Goal: Transaction & Acquisition: Purchase product/service

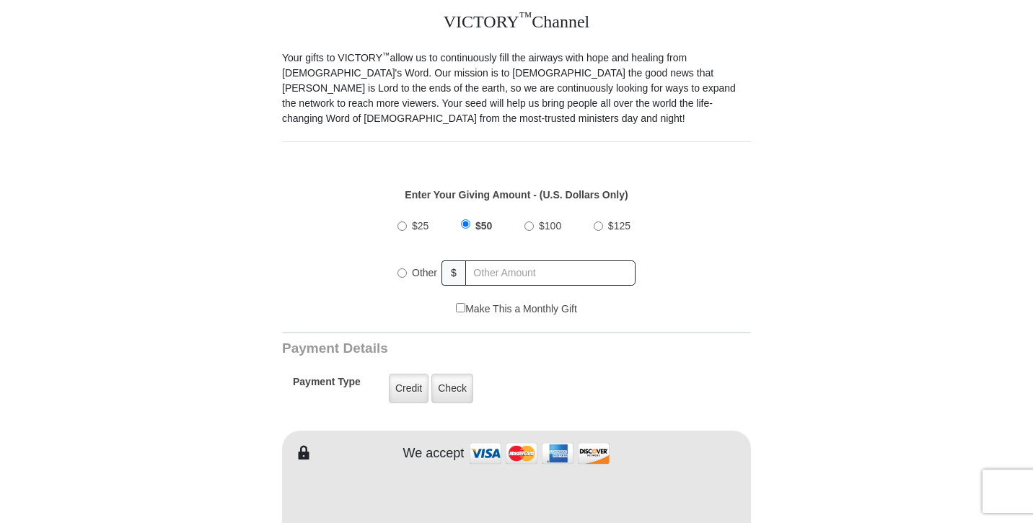
scroll to position [405, 0]
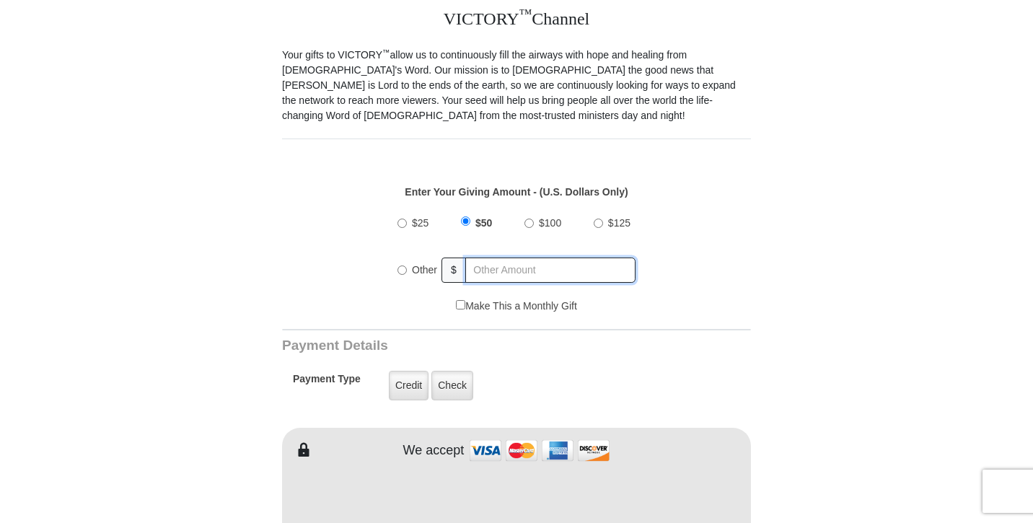
radio input "true"
click at [589, 274] on input "text" at bounding box center [551, 269] width 169 height 25
click at [563, 273] on input "text" at bounding box center [551, 269] width 169 height 25
type input "100"
click at [534, 369] on div "Payment Type Credit Credit Check Check" at bounding box center [471, 385] width 357 height 41
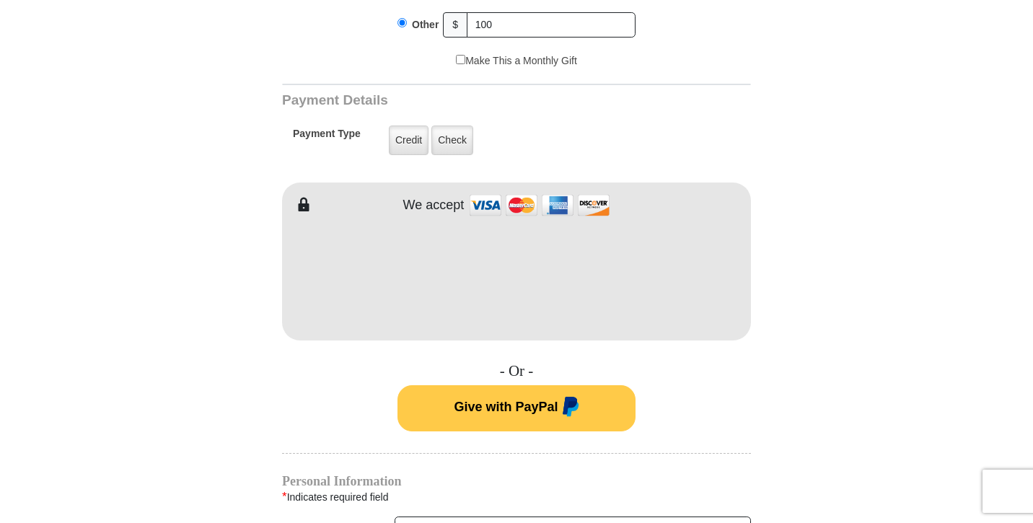
scroll to position [759, 0]
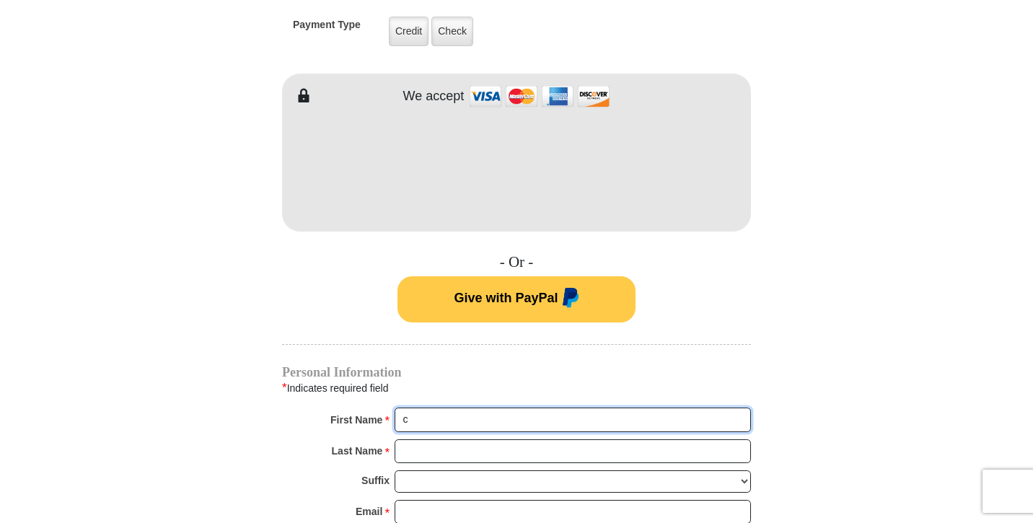
type input "[PERSON_NAME]"
type input "Lacebal"
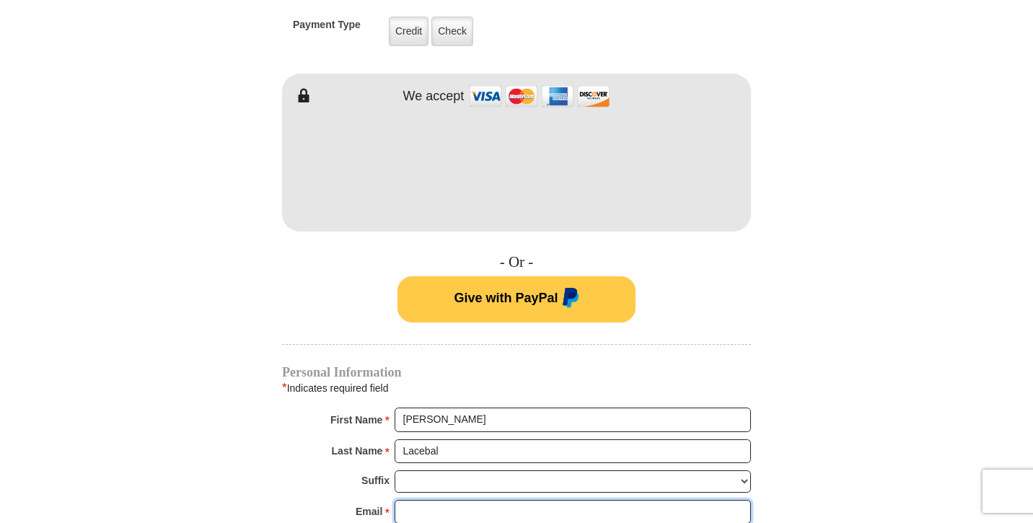
type input "[EMAIL_ADDRESS][DOMAIN_NAME]"
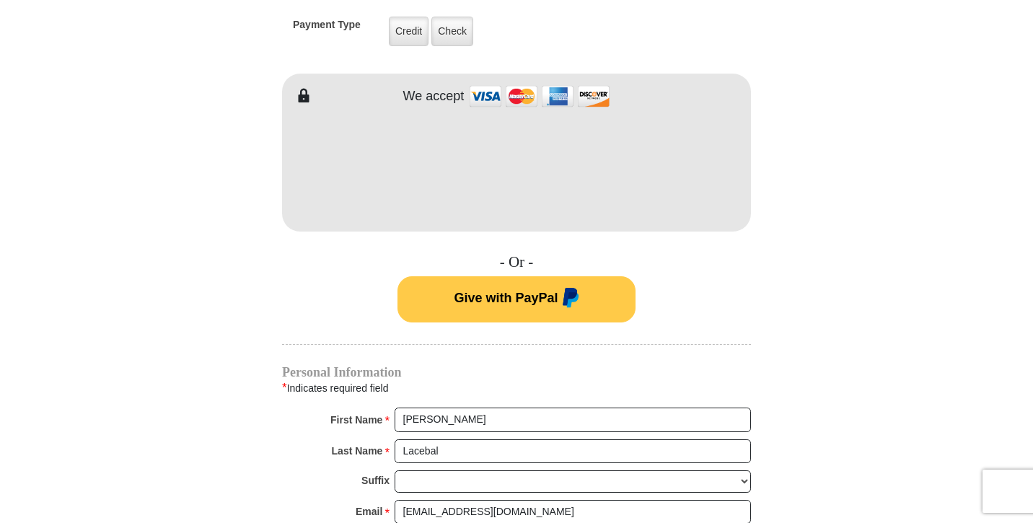
type input "[STREET_ADDRESS]"
type input "Lincoln"
select select "CA"
type input "95648"
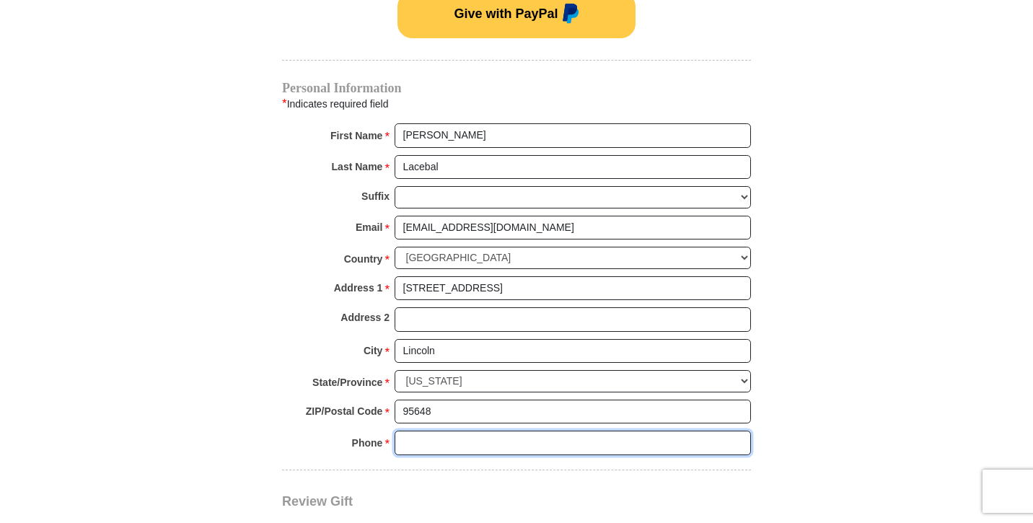
click at [736, 431] on input "Phone * *" at bounding box center [572, 443] width 356 height 25
type input "9162959431"
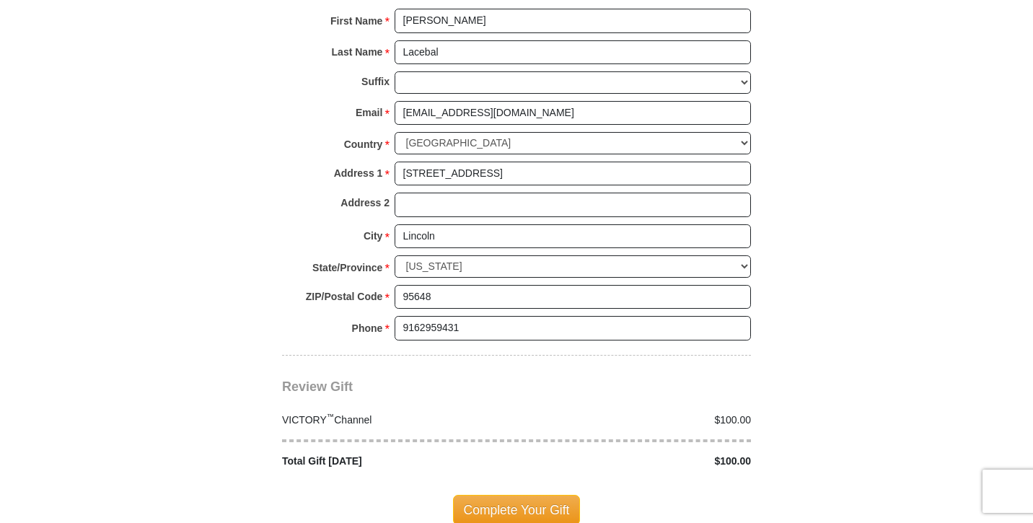
scroll to position [1286, 0]
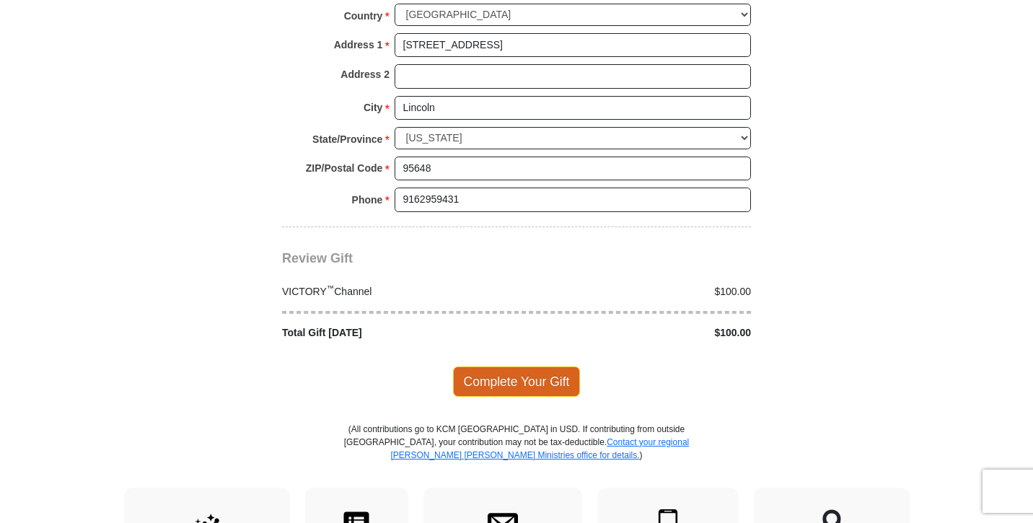
click at [547, 366] on span "Complete Your Gift" at bounding box center [517, 381] width 128 height 30
